Goal: Complete application form

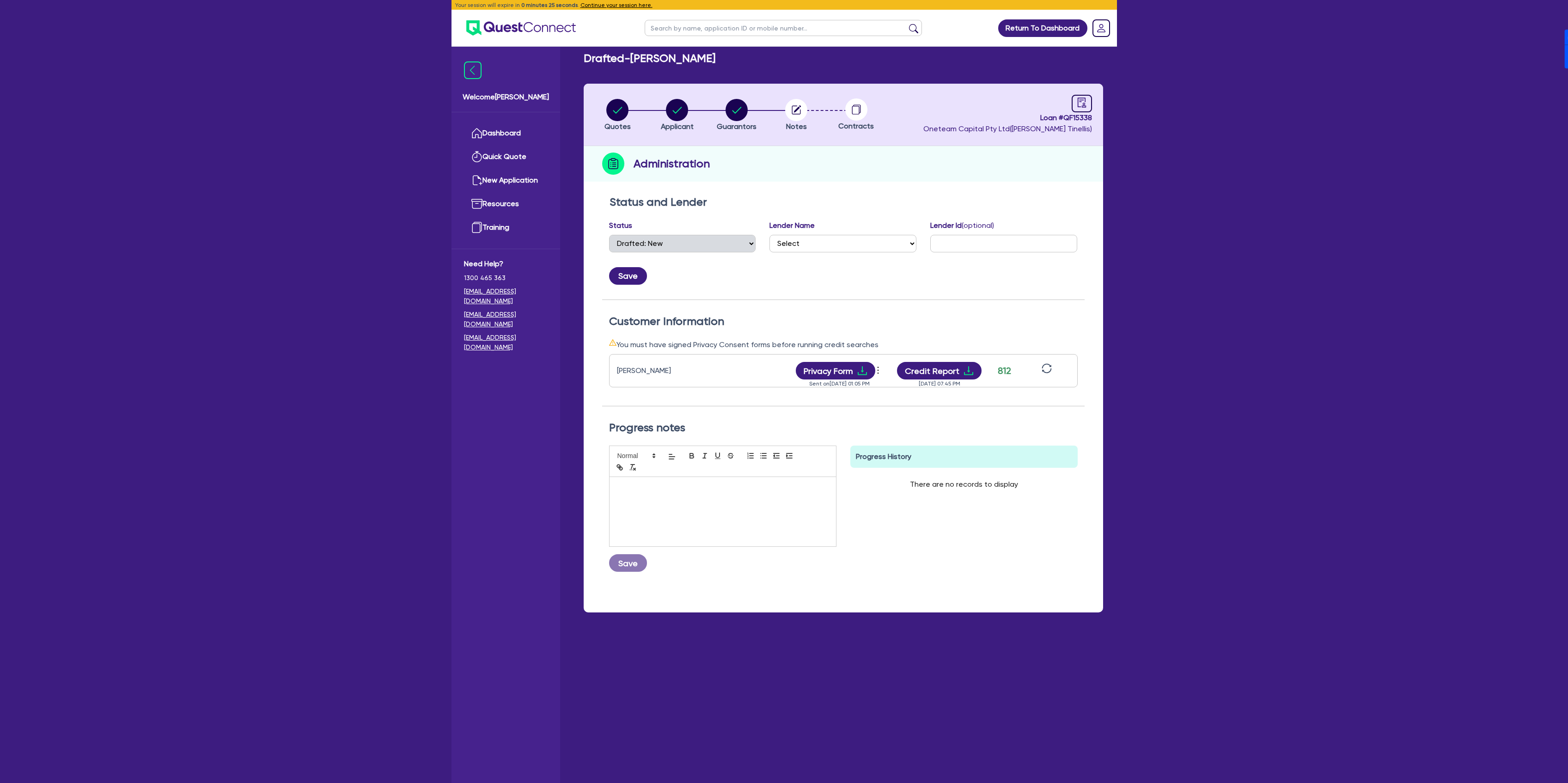
select select "DRAFTED_NEW"
click at [505, 139] on link "Dashboard" at bounding box center [505, 133] width 83 height 24
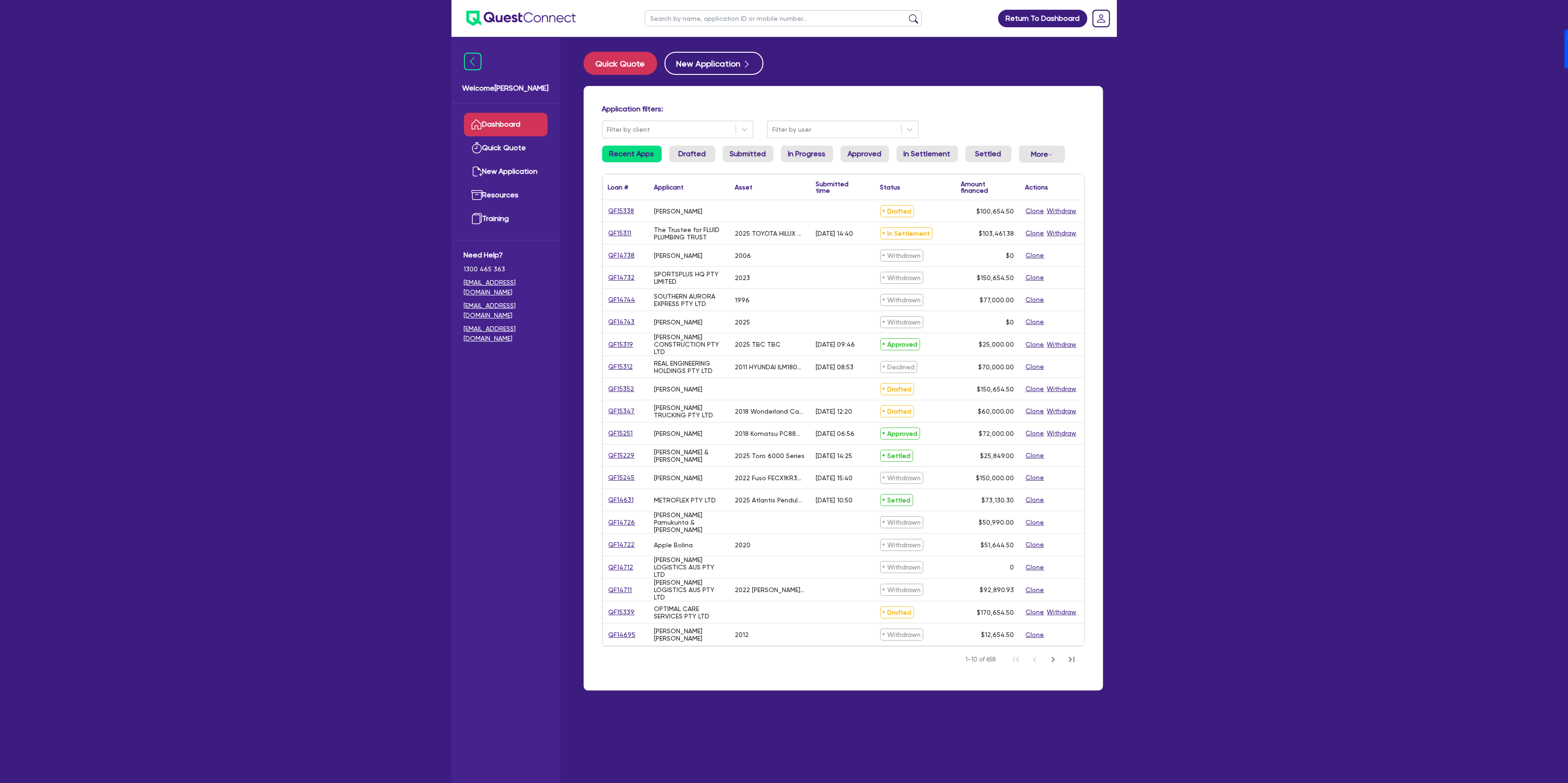
drag, startPoint x: 718, startPoint y: 16, endPoint x: 706, endPoint y: 24, distance: 14.4
click at [718, 16] on input "text" at bounding box center [783, 18] width 278 height 16
click at [779, 19] on input "text" at bounding box center [783, 18] width 278 height 16
type input "Perky"
click at [906, 14] on button "submit" at bounding box center [914, 20] width 15 height 13
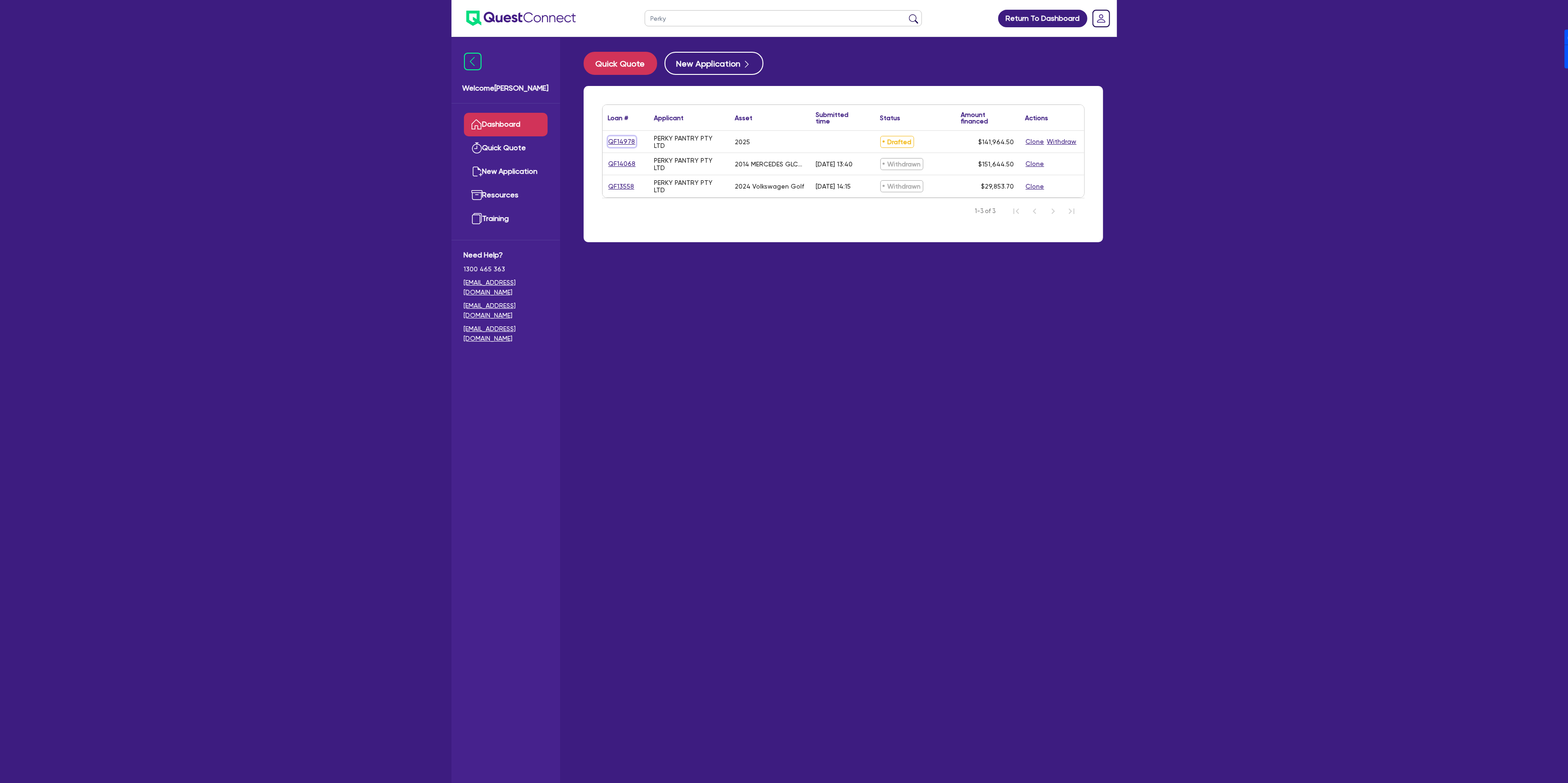
click at [626, 139] on link "QF14978" at bounding box center [622, 141] width 28 height 10
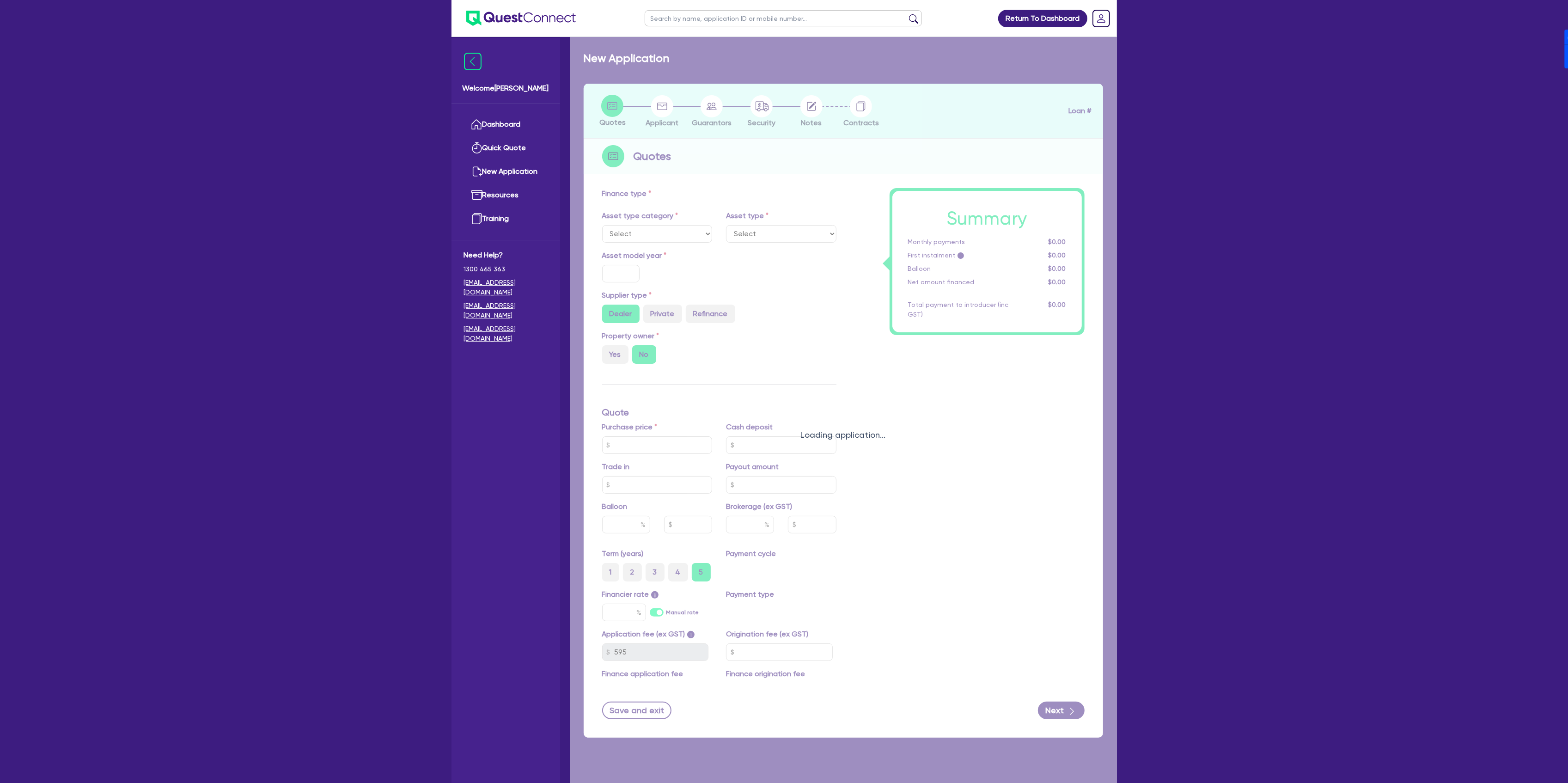
select select "CARS_AND_LIGHT_TRUCKS"
type input "2025"
radio input "true"
type input "239,990"
type input "100,000"
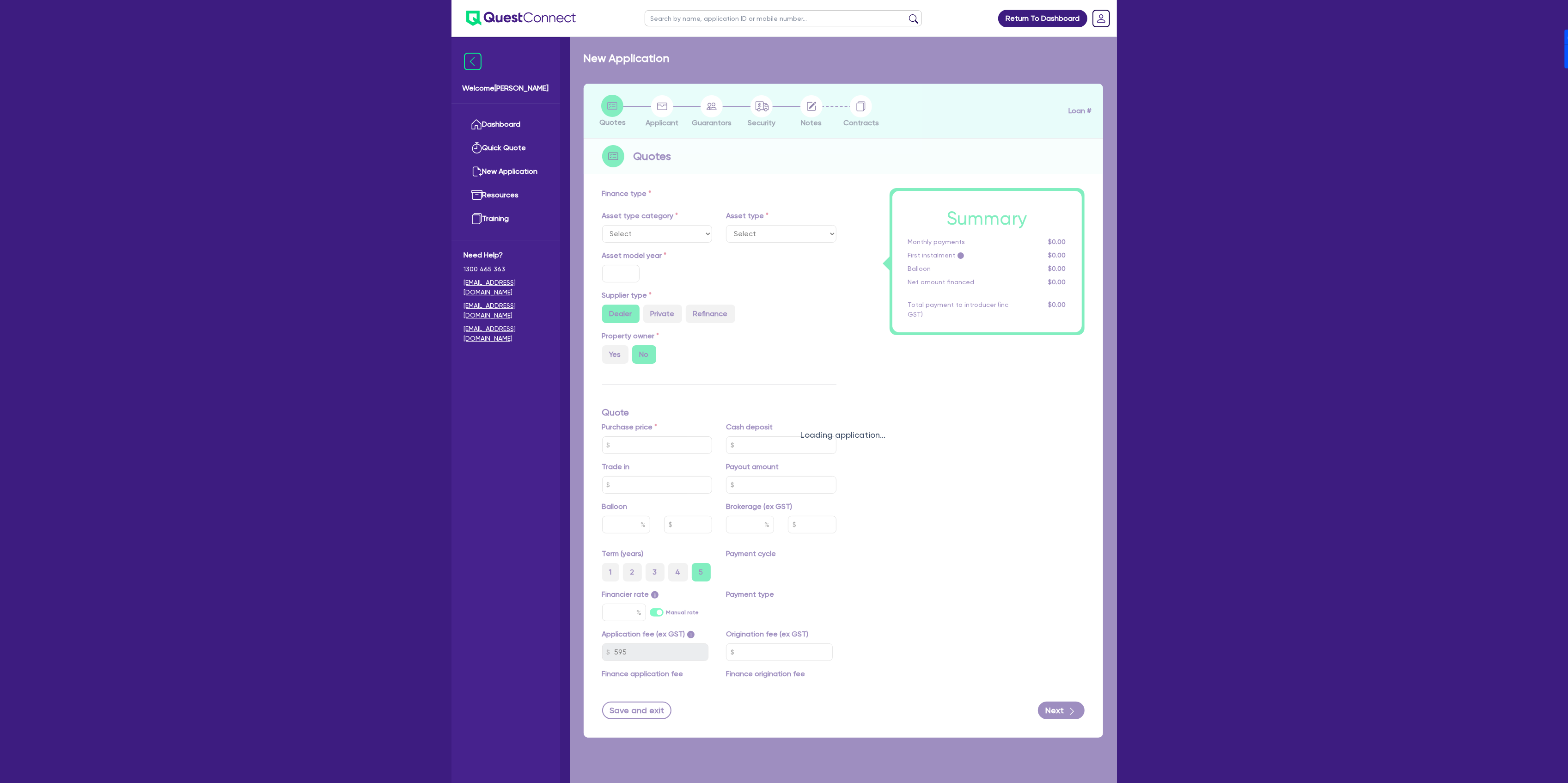
type input "40"
type input "95,996"
type input "8"
type input "11,357.16"
type input "8.49"
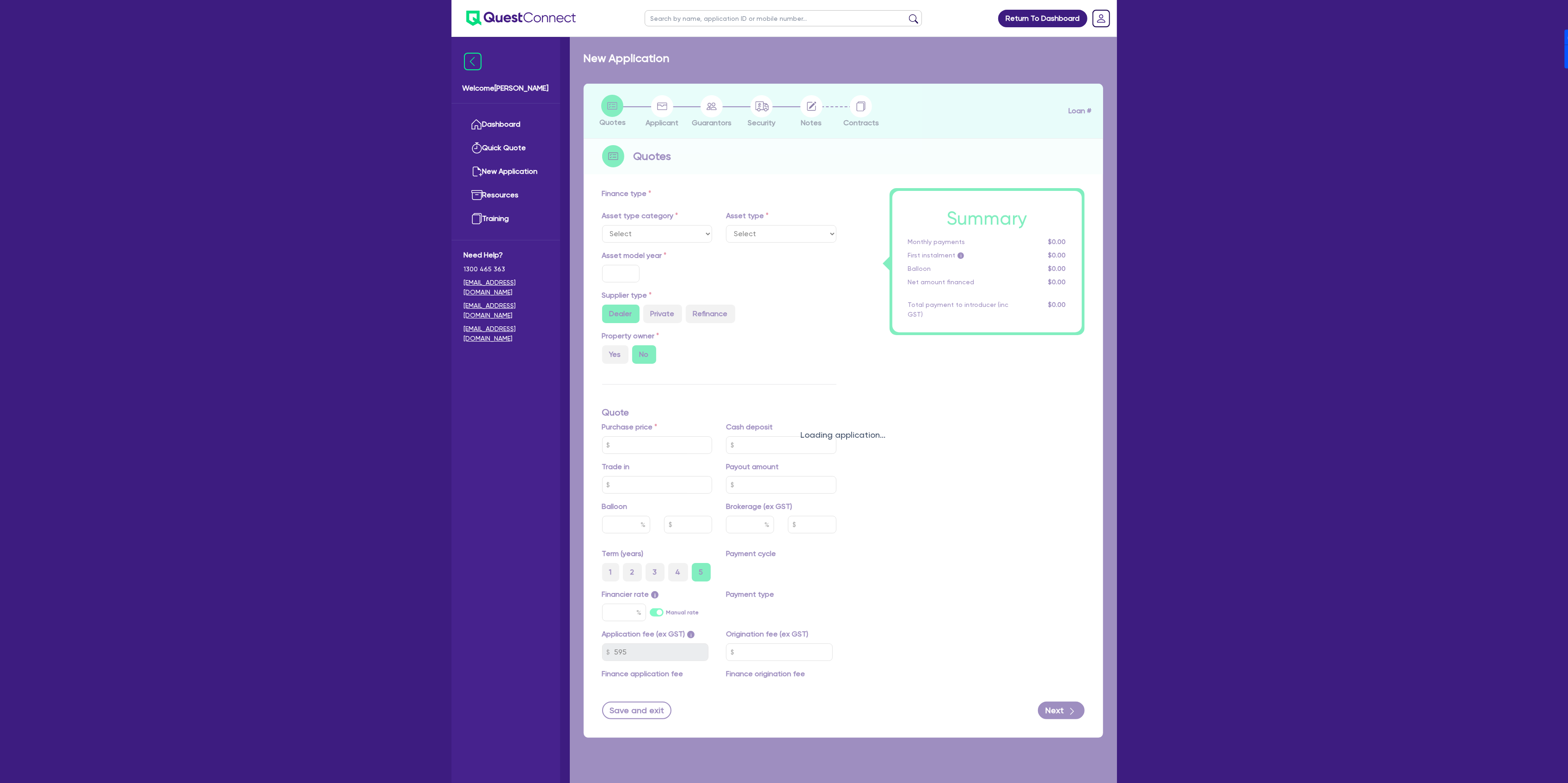
type input "1,200"
select select "PASSENGER_VEHICLES"
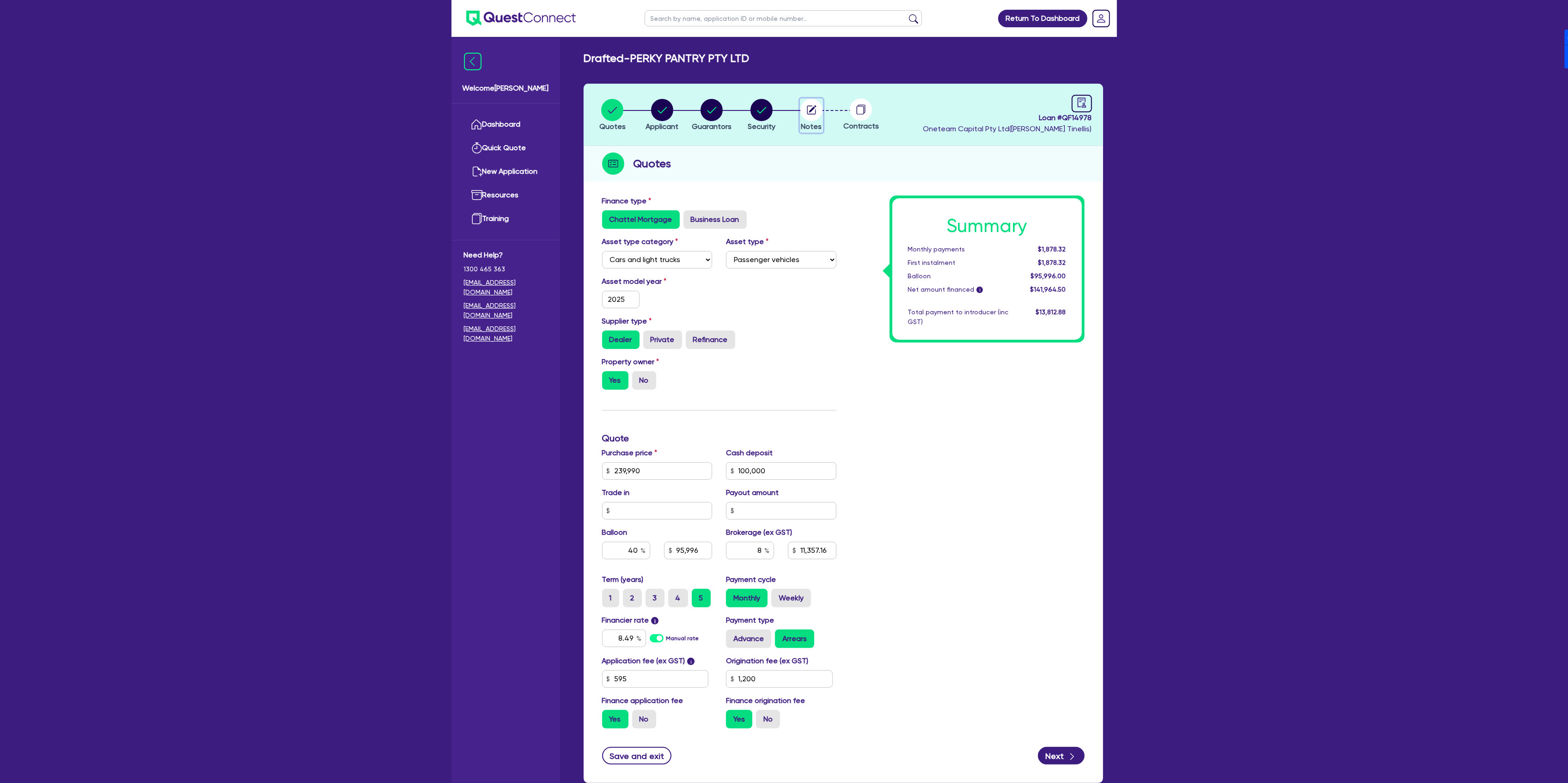
click at [813, 104] on circle "button" at bounding box center [811, 110] width 22 height 22
